Goal: Task Accomplishment & Management: Complete application form

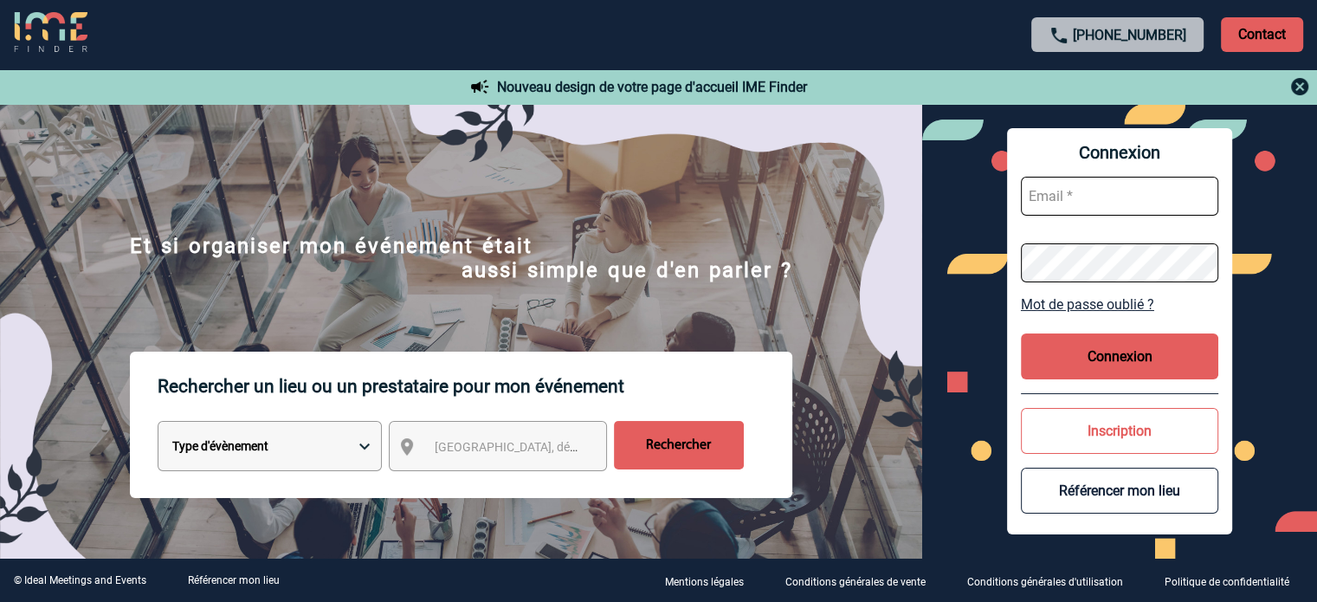
type input "[EMAIL_ADDRESS][DOMAIN_NAME]"
click at [1160, 355] on button "Connexion" at bounding box center [1119, 356] width 197 height 46
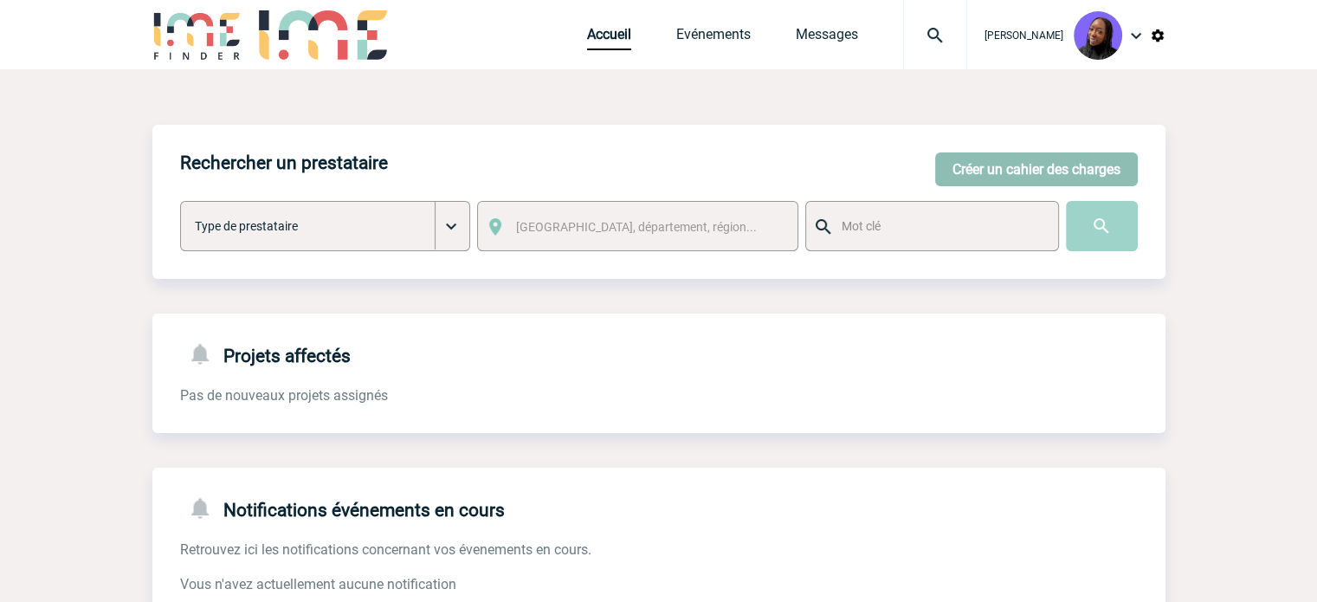
click at [1031, 178] on button "Créer un cahier des charges" at bounding box center [1036, 169] width 203 height 34
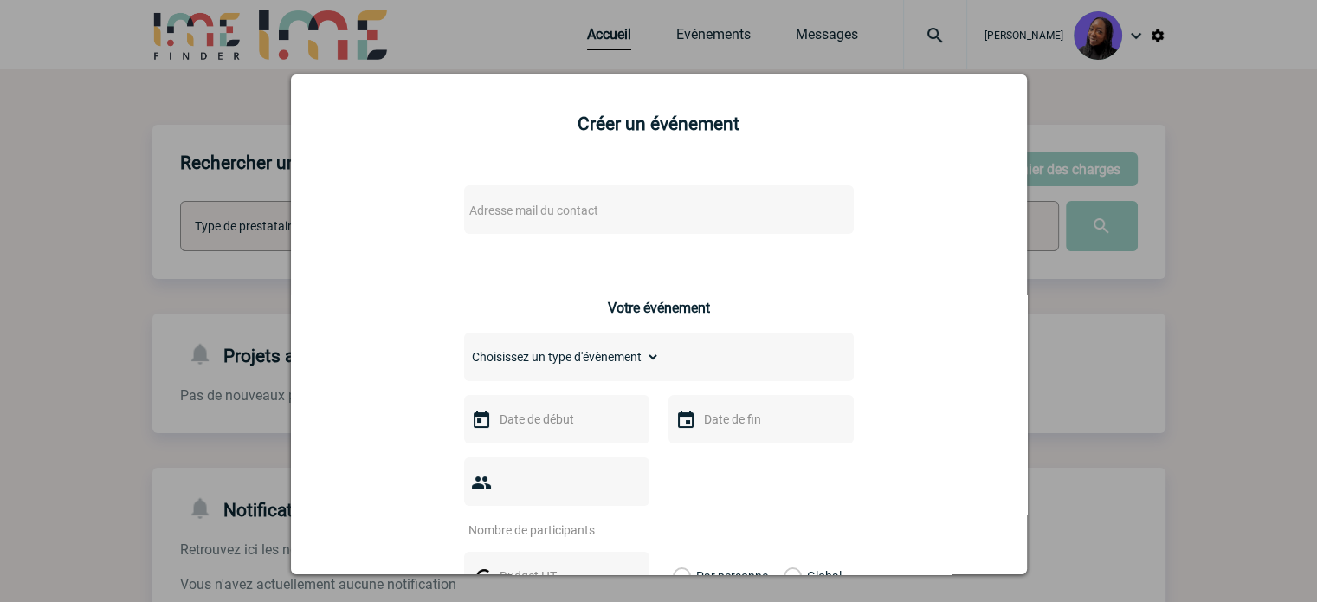
click at [551, 202] on span "Adresse mail du contact" at bounding box center [613, 210] width 303 height 24
type input "[EMAIL_ADDRESS][DOMAIN_NAME]"
click at [461, 239] on input "csypreventiondesrisques@knds.fr" at bounding box center [607, 241] width 294 height 25
click at [1154, 284] on div at bounding box center [658, 301] width 1317 height 602
